Goal: Transaction & Acquisition: Download file/media

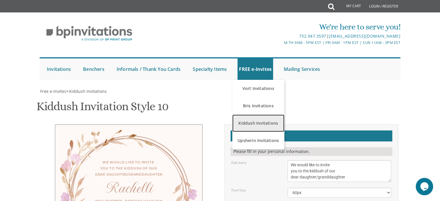
click at [262, 127] on link "Kiddush Invitations" at bounding box center [258, 122] width 52 height 17
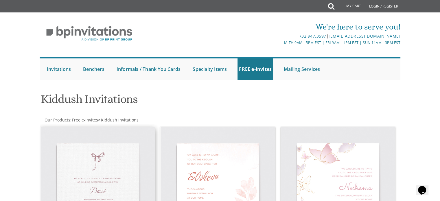
click at [126, 162] on img at bounding box center [97, 184] width 114 height 114
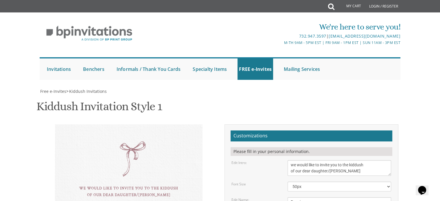
scroll to position [59, 0]
click at [321, 197] on textarea "Dassi" at bounding box center [338, 202] width 103 height 10
type textarea "Fraidi"
click at [358, 160] on textarea "we would like to invite you to the kiddush of our dear daughter/grandaughter" at bounding box center [338, 168] width 103 height 16
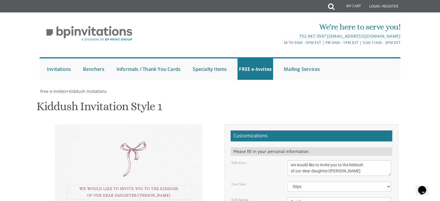
click at [358, 160] on textarea "we would like to invite you to the kiddush of our dear daughter/grandaughter" at bounding box center [338, 168] width 103 height 16
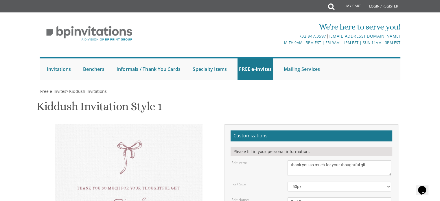
click at [371, 160] on textarea "we would like to invite you to the kiddush of our dear daughter/grandaughter" at bounding box center [338, 168] width 103 height 16
type textarea "thank you so much for your thoughtful gift!"
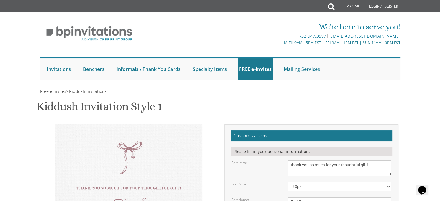
type textarea "is really enjoying it!"
type textarea "Moshe & Devorah Friedman"
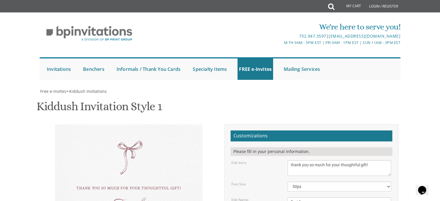
scroll to position [12, 0]
type textarea "is really enjoying it! may we continue to share in many more simchos together i…"
type input "tziporadonner@gmail.com"
